Goal: Information Seeking & Learning: Check status

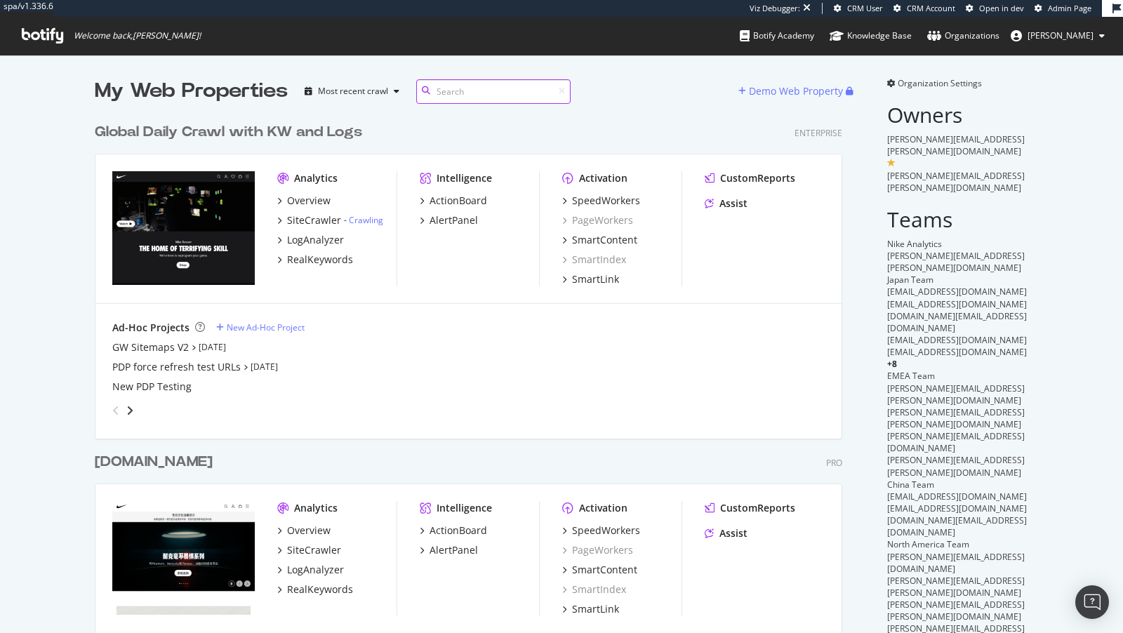
scroll to position [821, 759]
click at [305, 215] on div "SiteCrawler" at bounding box center [314, 220] width 54 height 14
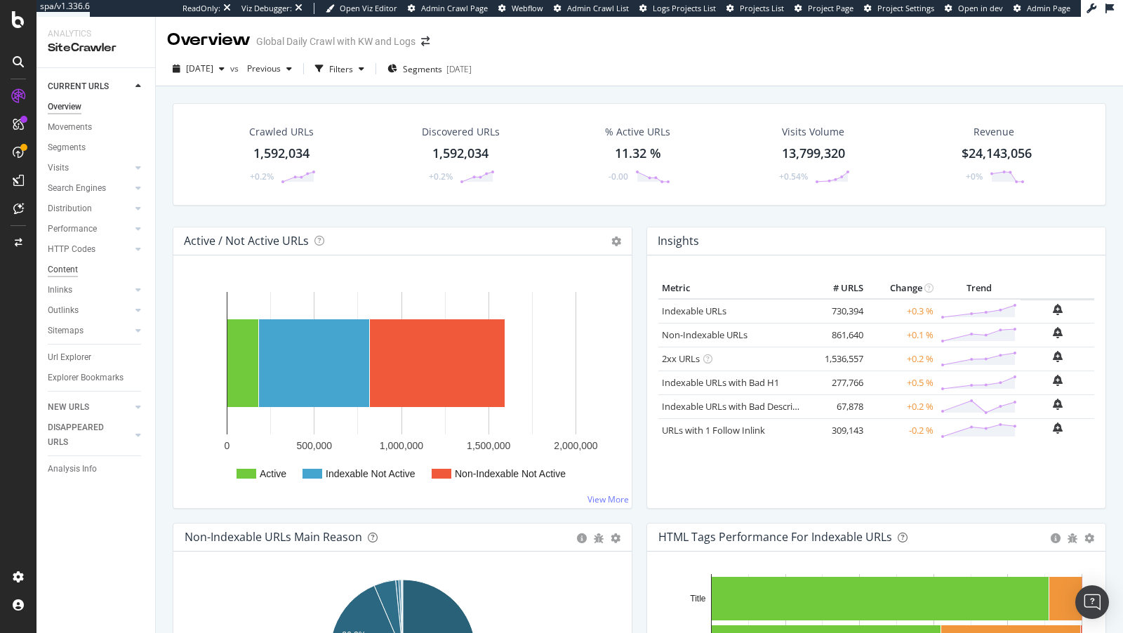
click at [65, 270] on div "Content" at bounding box center [63, 269] width 30 height 15
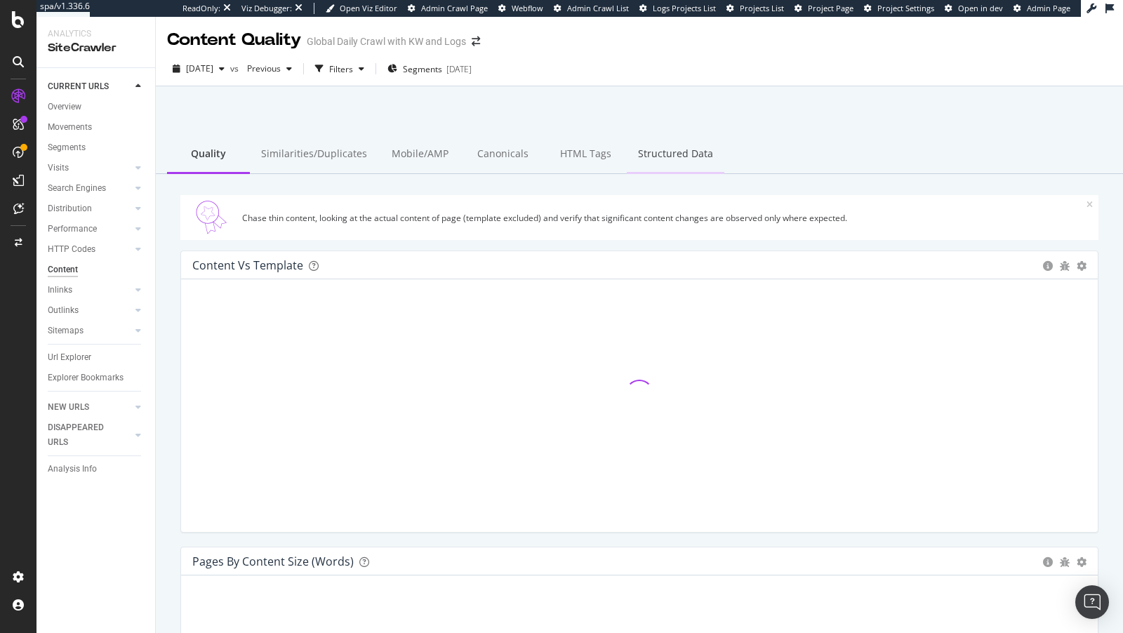
click at [648, 155] on div "Structured Data" at bounding box center [676, 154] width 98 height 39
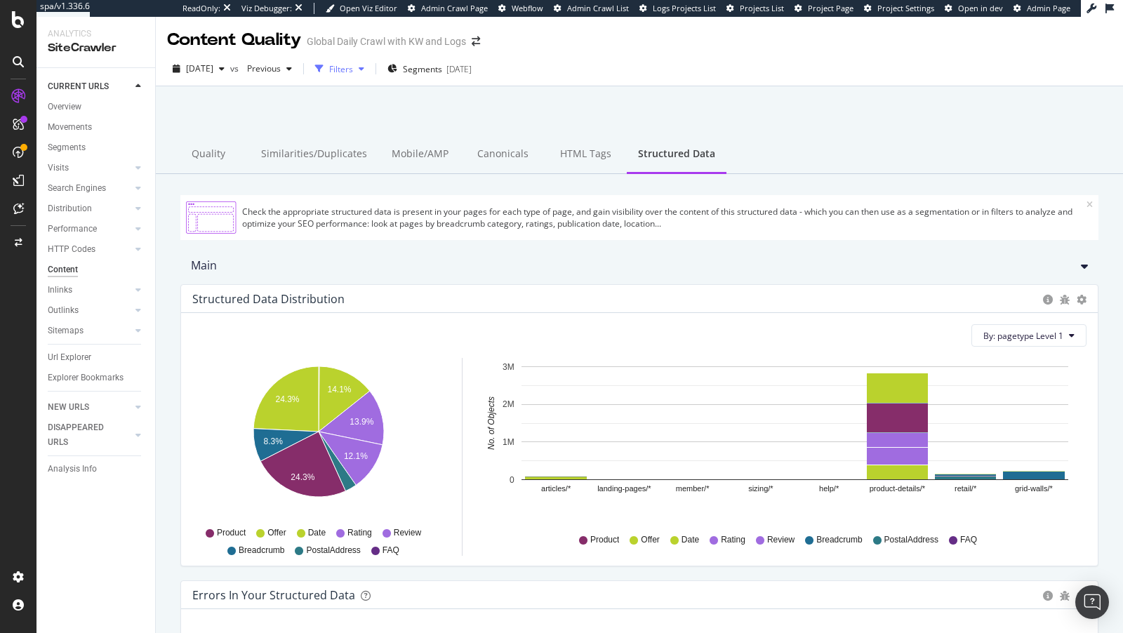
click at [353, 63] on div "Filters" at bounding box center [341, 69] width 24 height 12
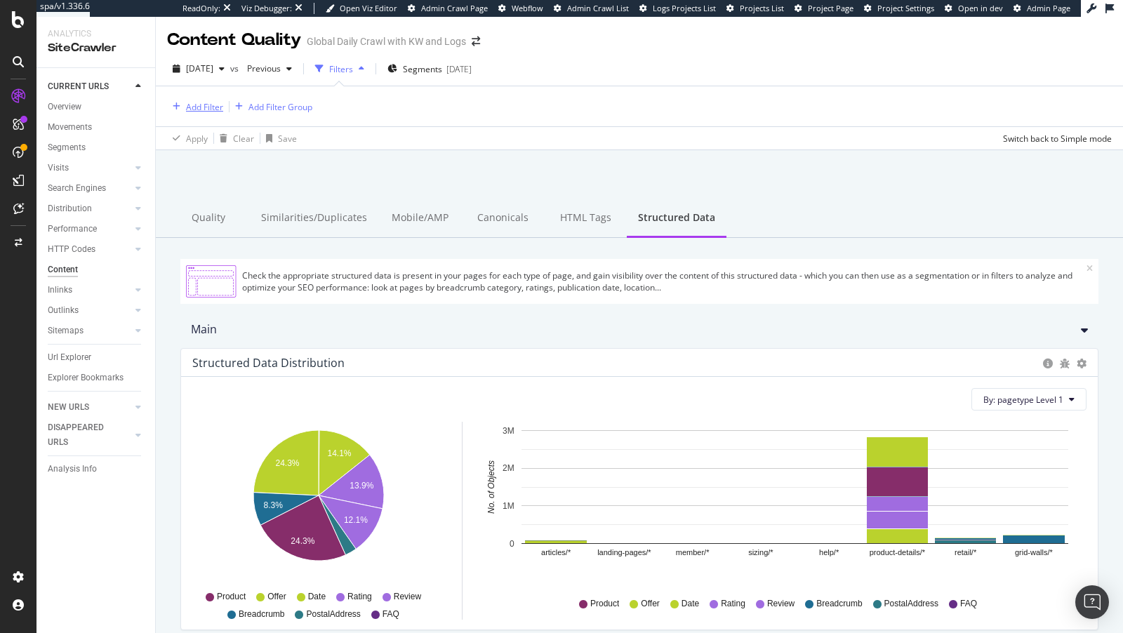
click at [218, 106] on div "Add Filter" at bounding box center [204, 107] width 37 height 12
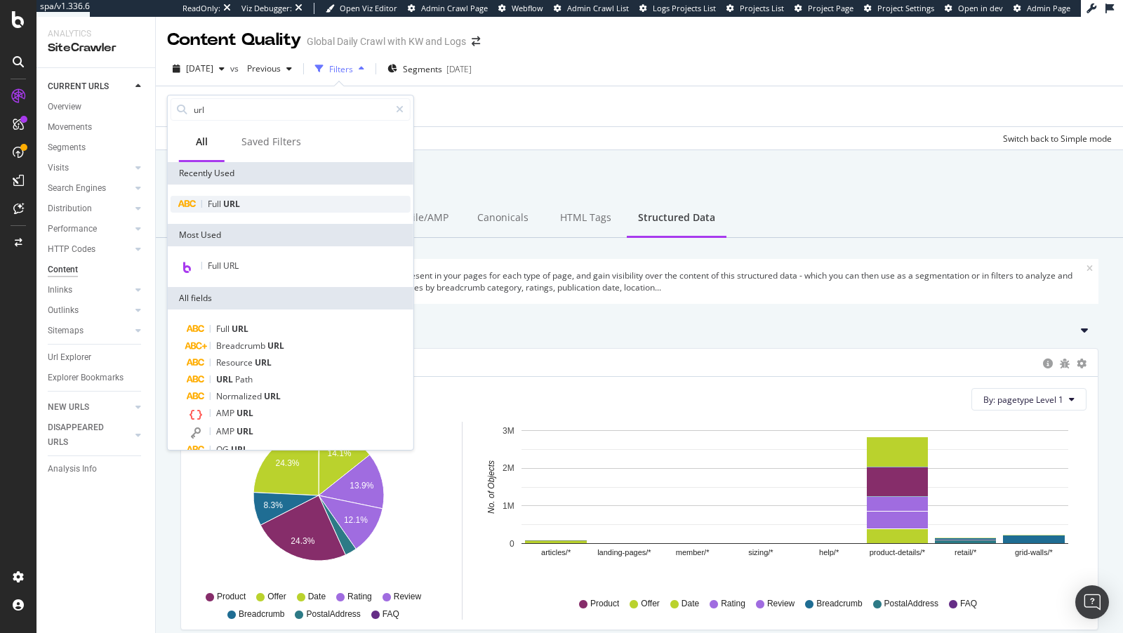
type input "url"
click at [210, 196] on div "Full URL" at bounding box center [291, 204] width 240 height 17
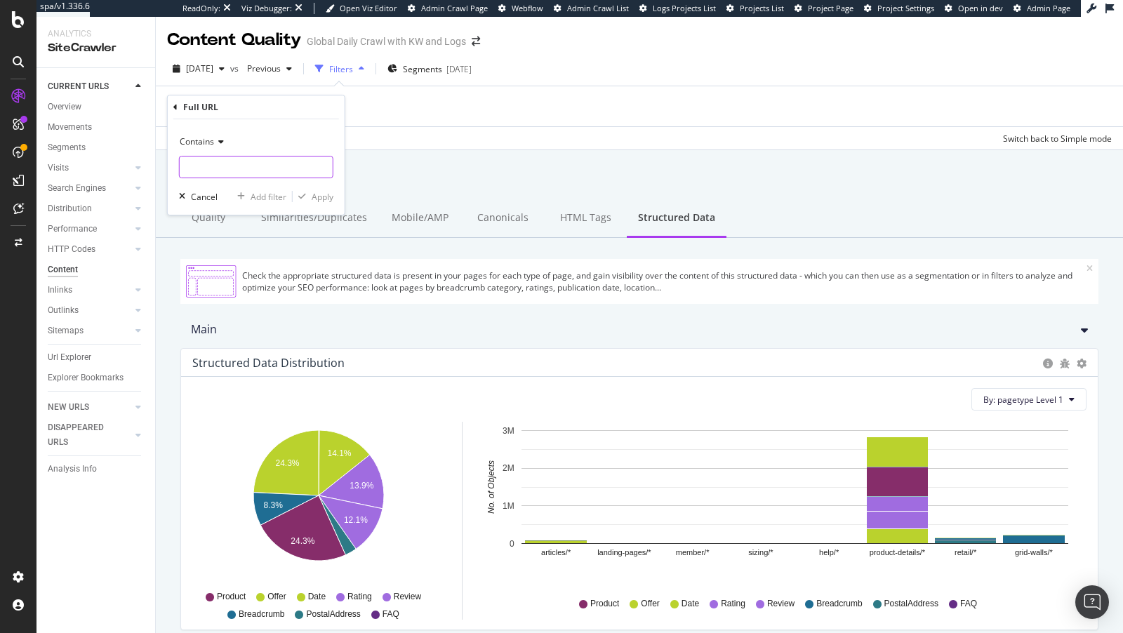
click at [241, 165] on input "text" at bounding box center [256, 167] width 153 height 22
click at [215, 143] on icon at bounding box center [219, 142] width 10 height 8
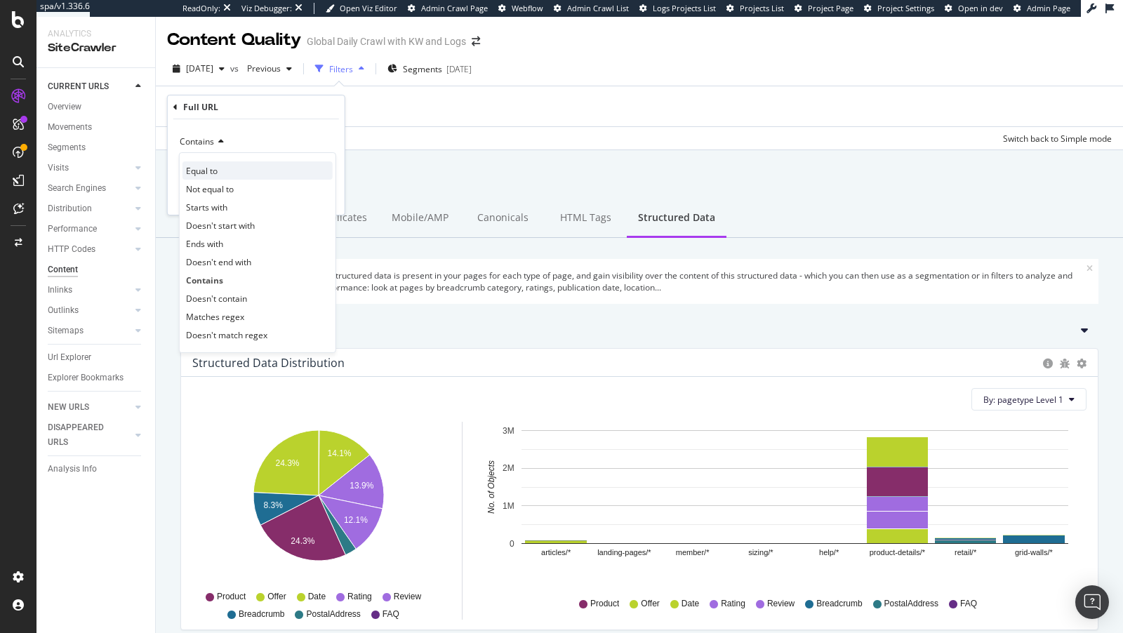
click at [215, 173] on span "Equal to" at bounding box center [202, 171] width 32 height 12
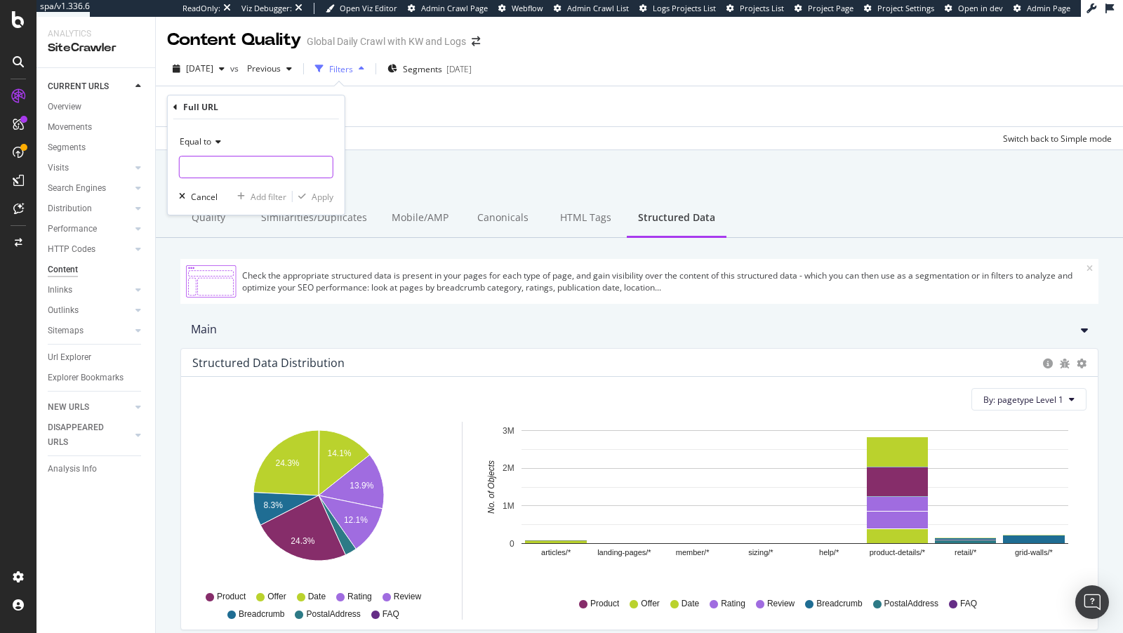
click at [215, 173] on input "text" at bounding box center [256, 167] width 153 height 22
paste input "[URL][DOMAIN_NAME]"
type input "[URL][DOMAIN_NAME]"
click at [324, 196] on div "Apply" at bounding box center [323, 197] width 22 height 12
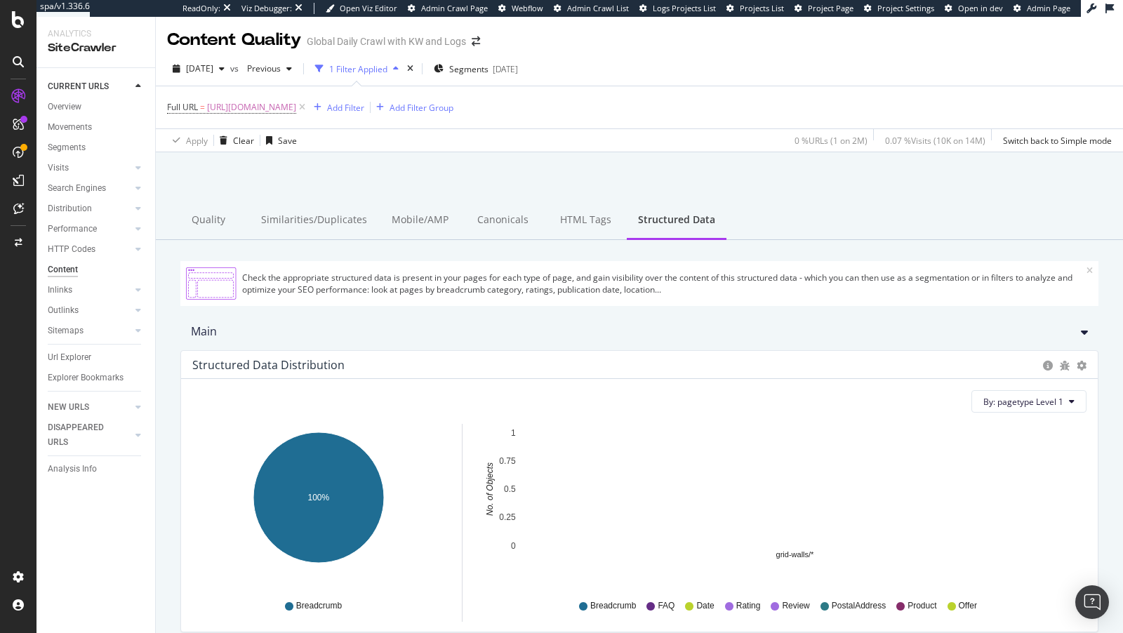
scroll to position [357, 0]
